Goal: Task Accomplishment & Management: Use online tool/utility

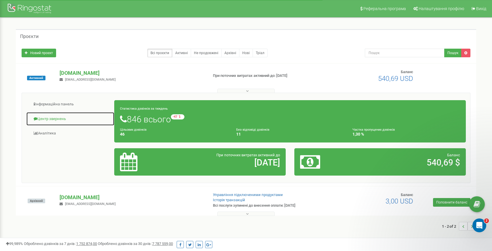
click at [64, 119] on link "Центр звернень" at bounding box center [70, 119] width 88 height 14
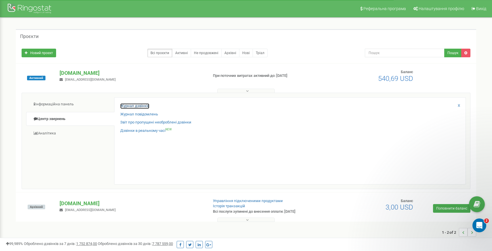
click at [141, 106] on link "Журнал дзвінків" at bounding box center [134, 105] width 29 height 5
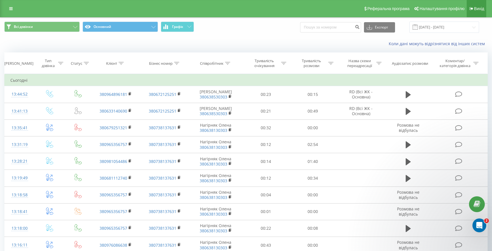
click at [479, 7] on span "Вихід" at bounding box center [479, 8] width 10 height 5
